Goal: Information Seeking & Learning: Learn about a topic

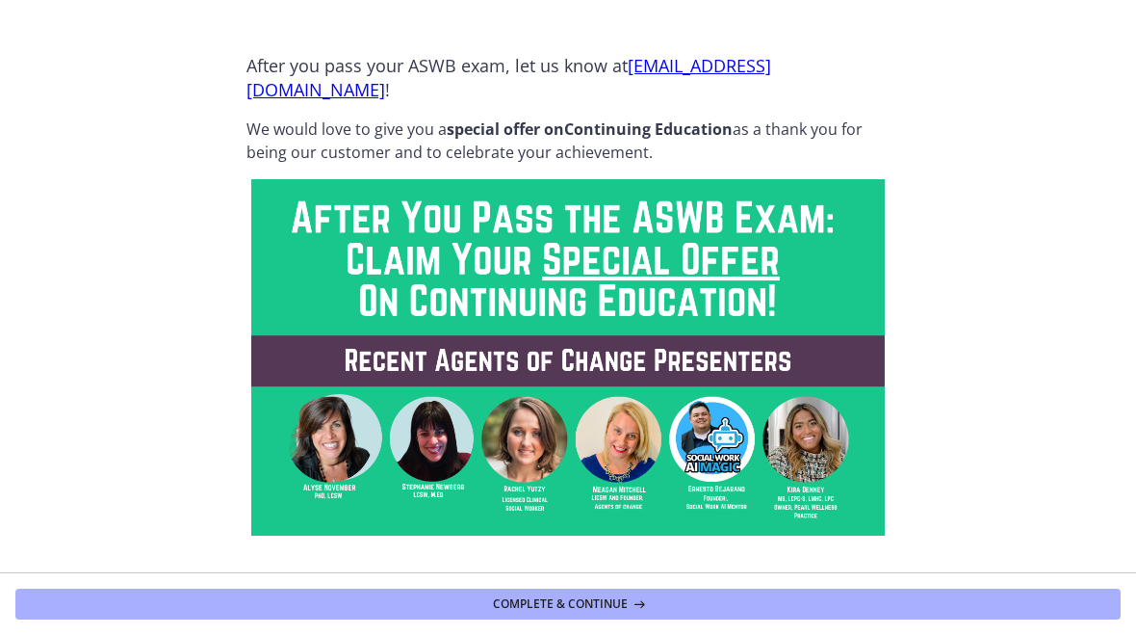
click at [557, 605] on span "Complete & continue" at bounding box center [560, 603] width 135 height 15
